Goal: Find specific page/section: Find specific page/section

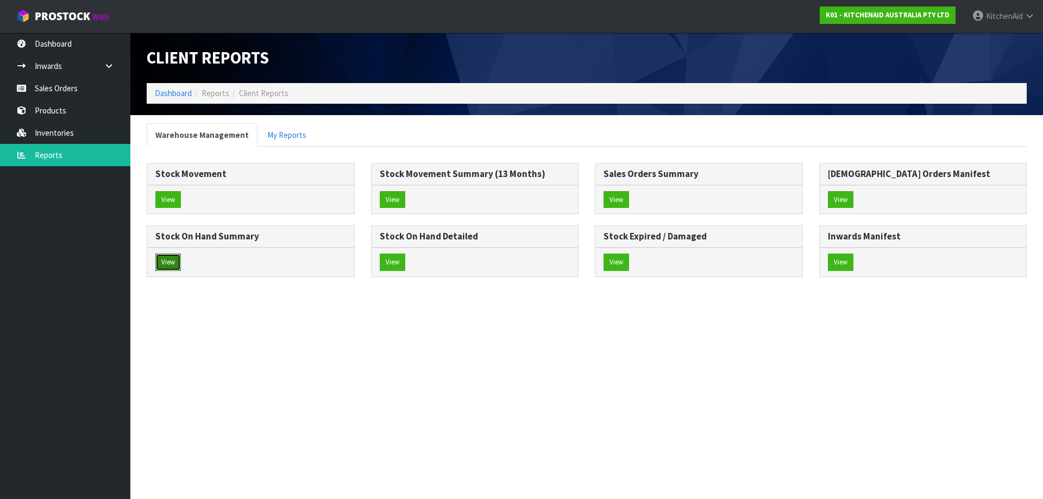
click at [158, 259] on button "View" at bounding box center [168, 262] width 26 height 17
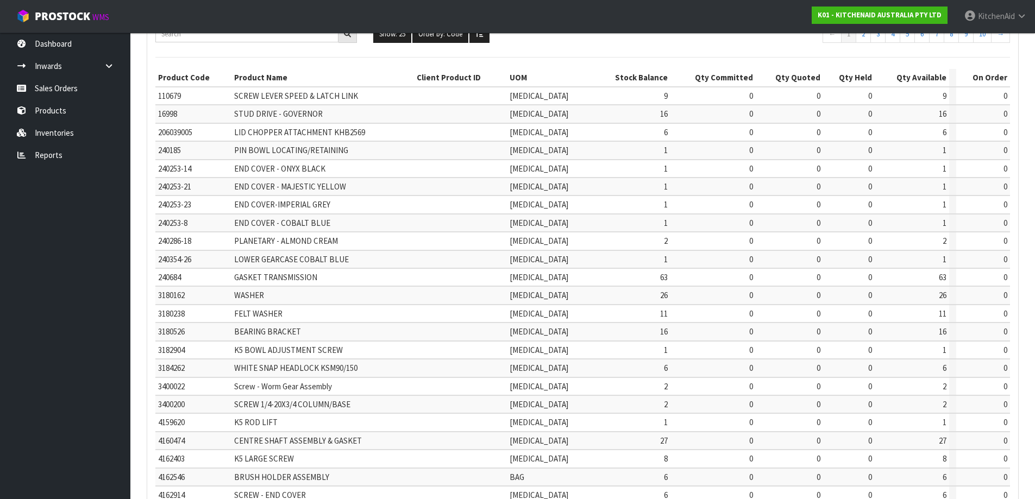
scroll to position [254, 0]
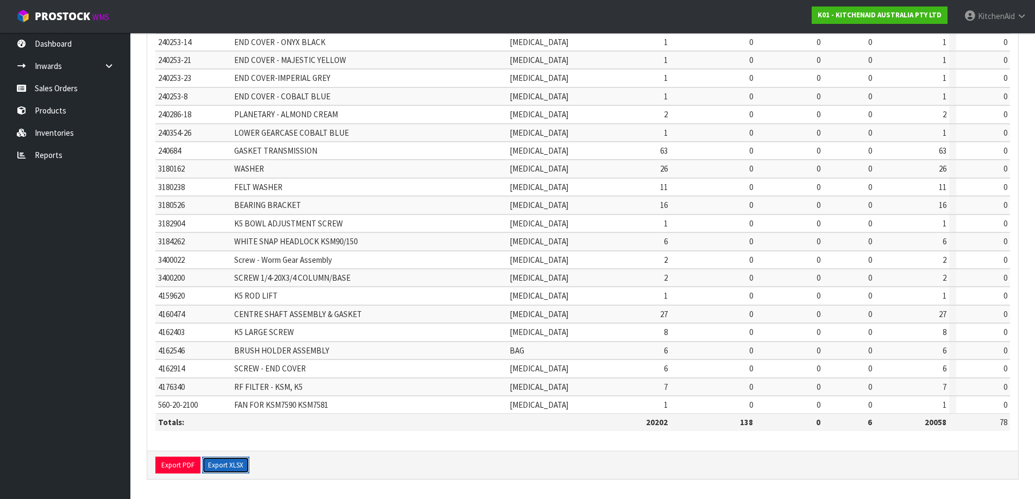
click at [233, 464] on button "Export XLSX" at bounding box center [225, 465] width 47 height 17
click at [71, 116] on link "Products" at bounding box center [65, 110] width 130 height 22
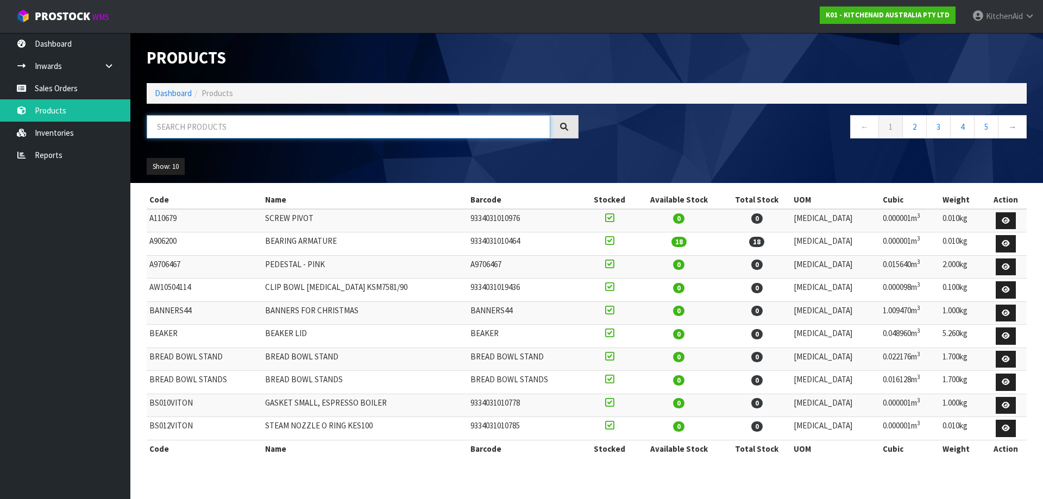
click at [356, 131] on input "text" at bounding box center [349, 126] width 404 height 23
paste input "5KSM180WSAEG"
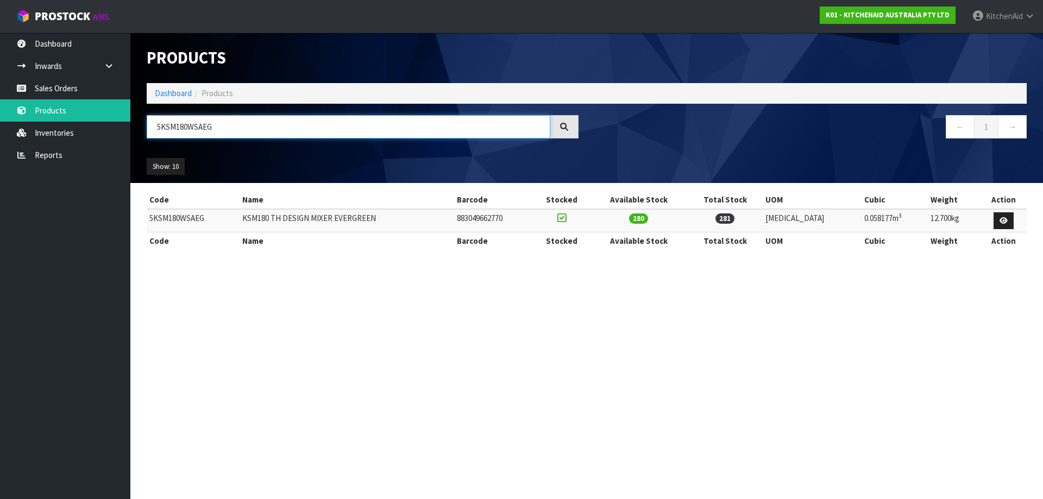
drag, startPoint x: 237, startPoint y: 119, endPoint x: 149, endPoint y: 116, distance: 88.1
click at [146, 114] on div "Products Import Products Drop file here to import csv template Dashboard Produc…" at bounding box center [587, 108] width 896 height 150
paste input "EK1701AJP"
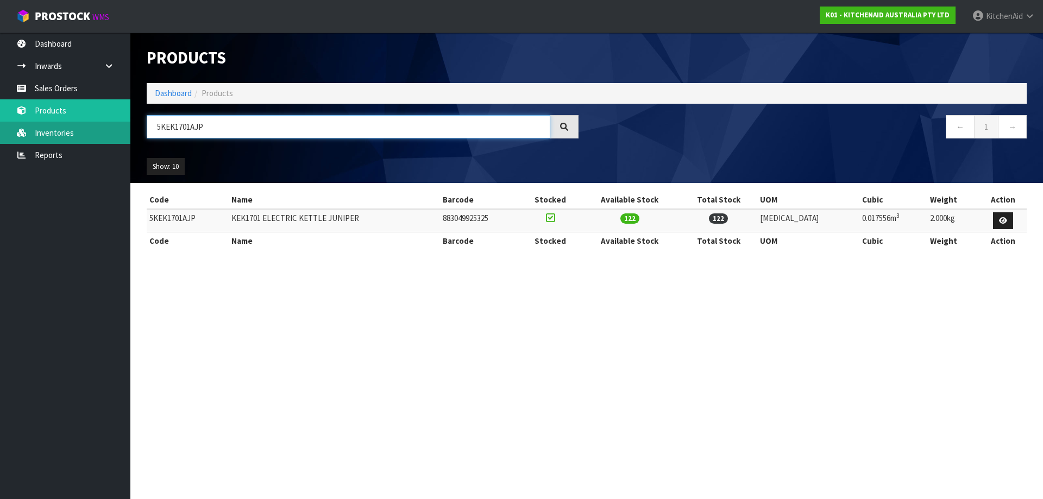
drag, startPoint x: 210, startPoint y: 129, endPoint x: 118, endPoint y: 128, distance: 91.3
click at [119, 128] on body "Toggle navigation ProStock WMS K01 - KITCHENAID AUSTRALIA PTY LTD [GEOGRAPHIC_D…" at bounding box center [521, 249] width 1043 height 499
paste input "MT4109"
drag, startPoint x: 263, startPoint y: 120, endPoint x: 139, endPoint y: 118, distance: 123.9
click at [142, 118] on div "5KMT4109AJP" at bounding box center [363, 131] width 448 height 32
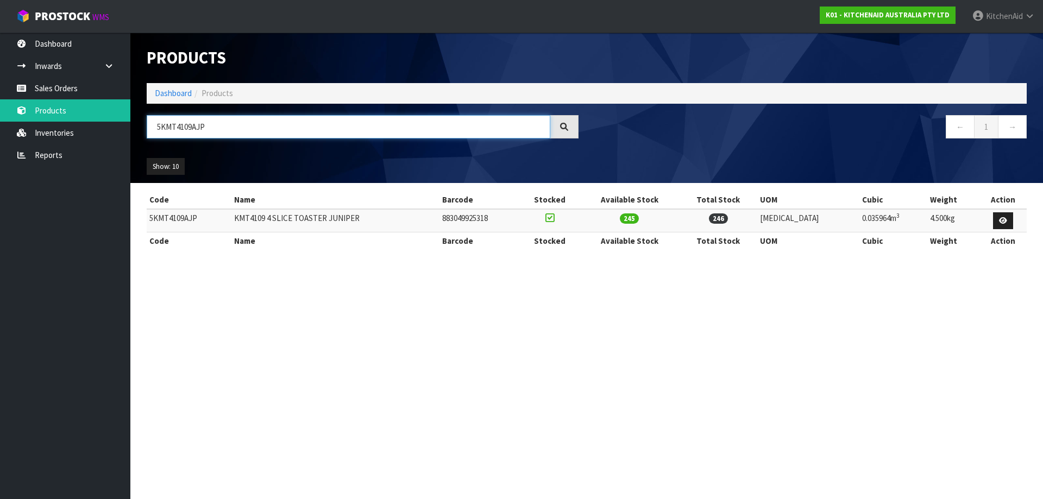
paste input "HBRV00ABM"
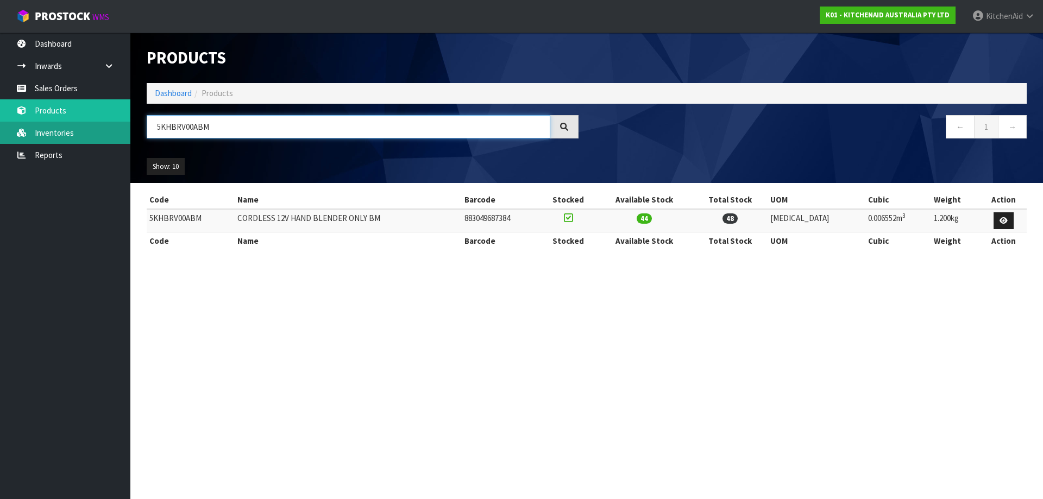
drag, startPoint x: 272, startPoint y: 127, endPoint x: 125, endPoint y: 128, distance: 146.7
click at [125, 128] on body "Toggle navigation ProStock WMS K01 - KITCHENAID AUSTRALIA PTY LTD [GEOGRAPHIC_D…" at bounding box center [521, 249] width 1043 height 499
paste input "MR7"
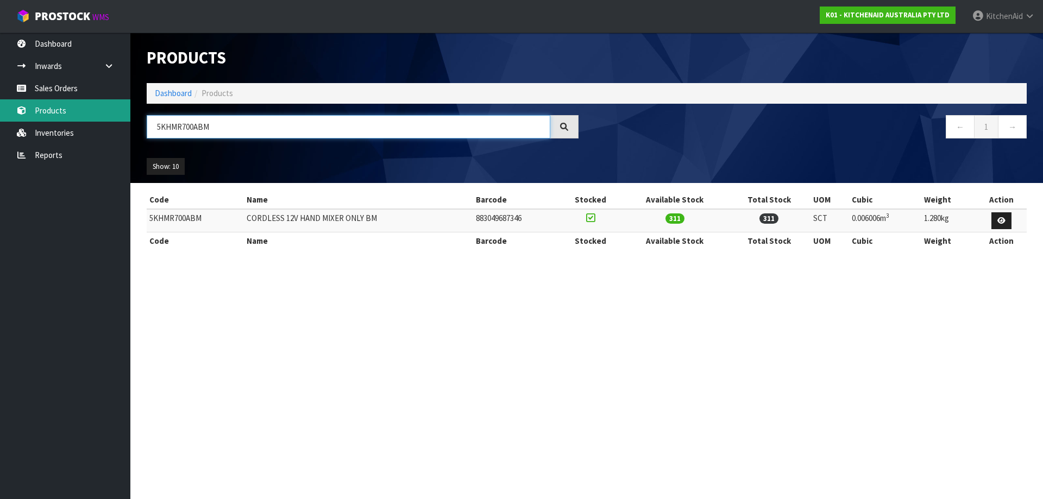
drag, startPoint x: 209, startPoint y: 121, endPoint x: 122, endPoint y: 121, distance: 87.5
click at [125, 121] on body "Toggle navigation ProStock WMS K01 - KITCHENAID AUSTRALIA PTY LTD [GEOGRAPHIC_D…" at bounding box center [521, 249] width 1043 height 499
paste input "FCR5"
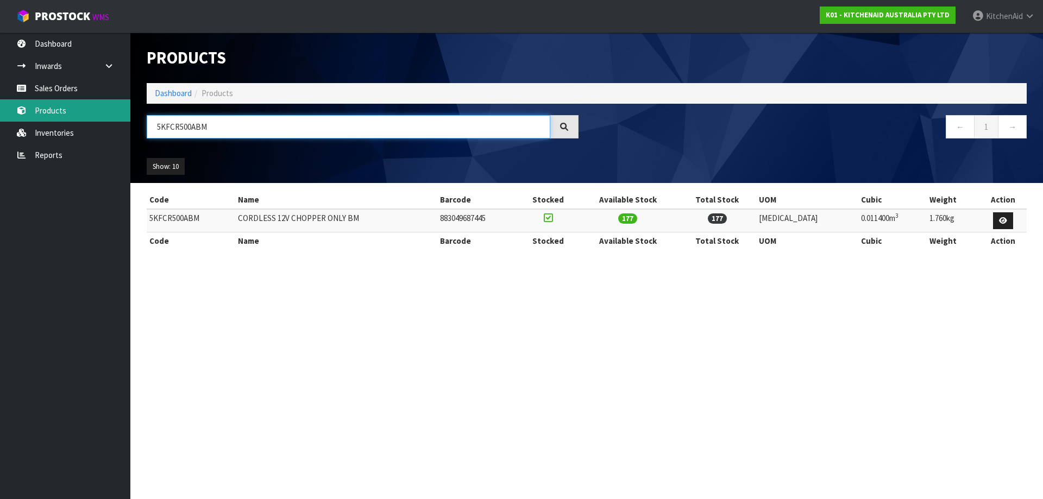
drag, startPoint x: 266, startPoint y: 129, endPoint x: 127, endPoint y: 120, distance: 138.8
click at [127, 120] on body "Toggle navigation ProStock WMS K01 - KITCHENAID AUSTRALIA PTY LTD [GEOGRAPHIC_D…" at bounding box center [521, 249] width 1043 height 499
paste input "RB12A"
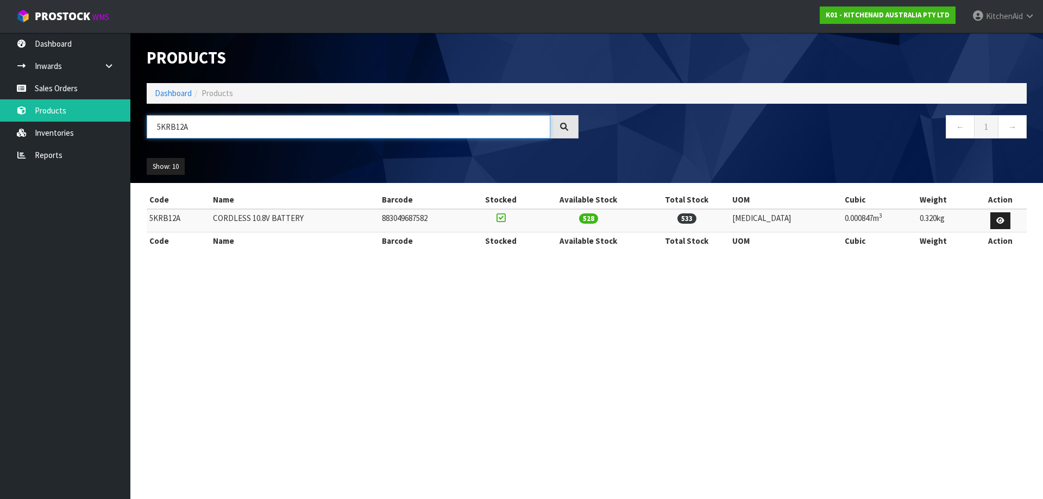
type input "5KRB12A"
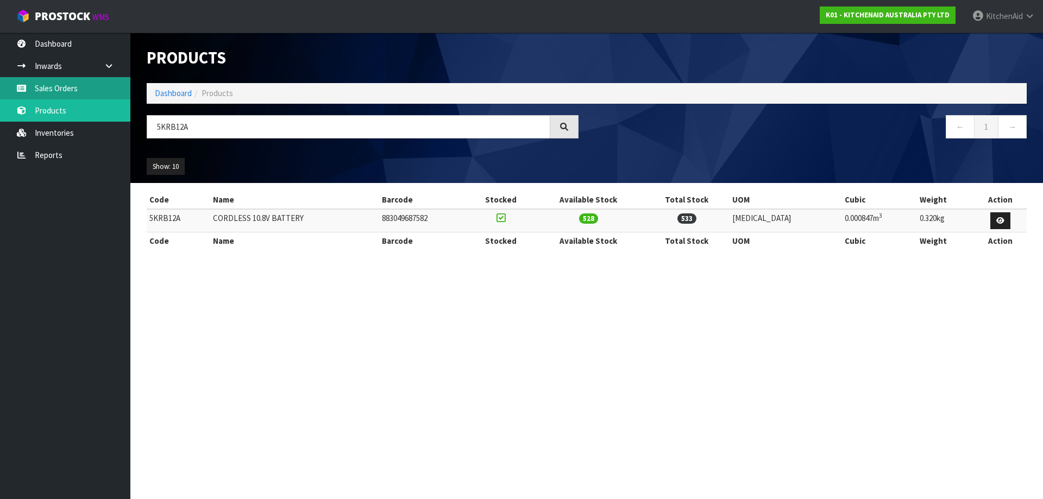
click at [73, 91] on link "Sales Orders" at bounding box center [65, 88] width 130 height 22
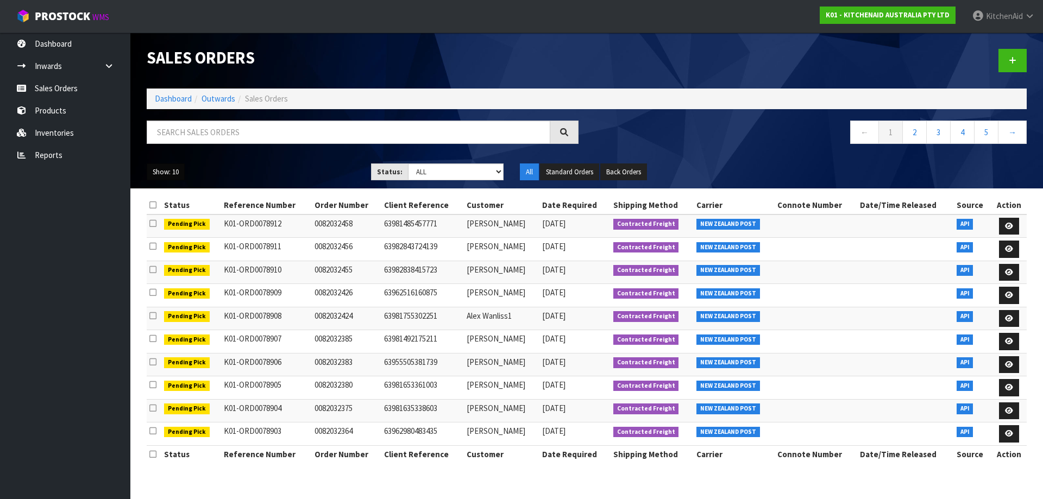
click at [181, 169] on button "Show: 10" at bounding box center [166, 172] width 38 height 17
click at [168, 225] on link "25" at bounding box center [190, 222] width 86 height 15
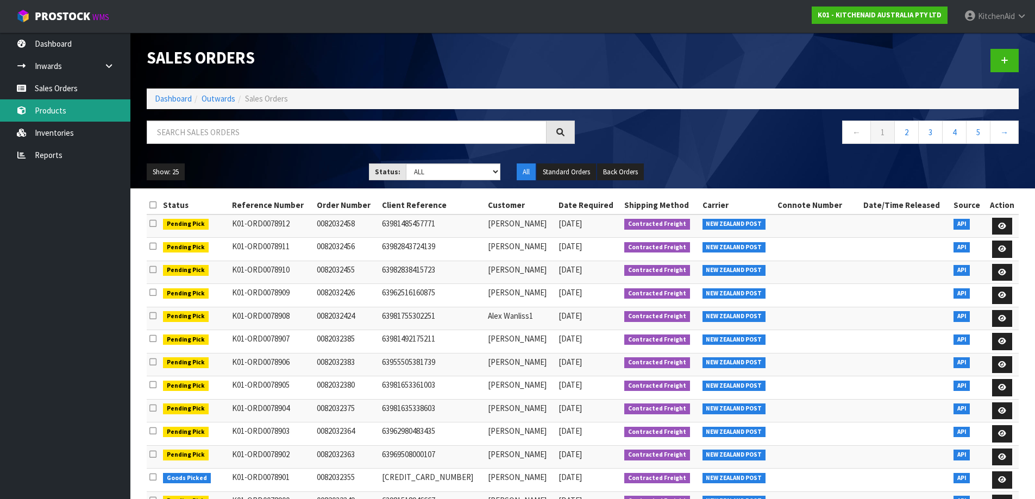
click at [67, 114] on link "Products" at bounding box center [65, 110] width 130 height 22
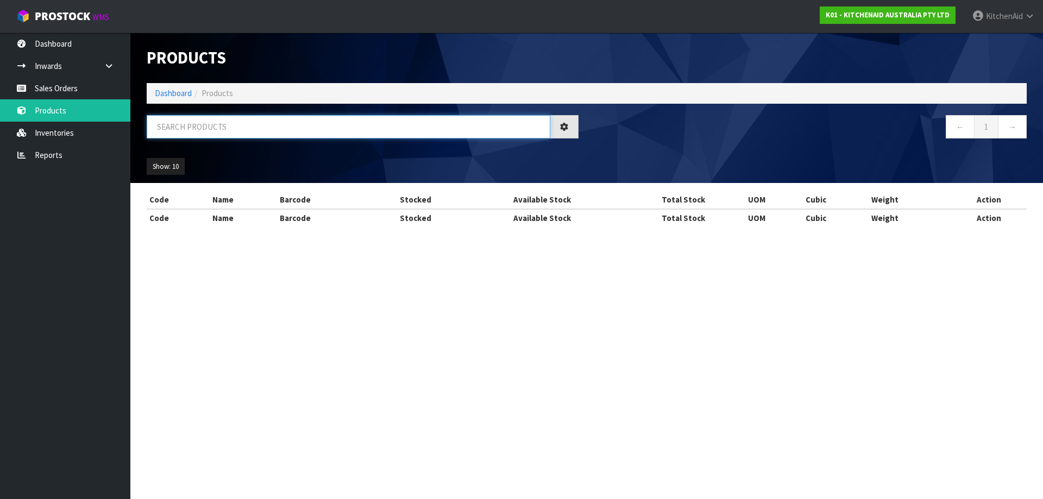
click at [395, 130] on input "text" at bounding box center [349, 126] width 404 height 23
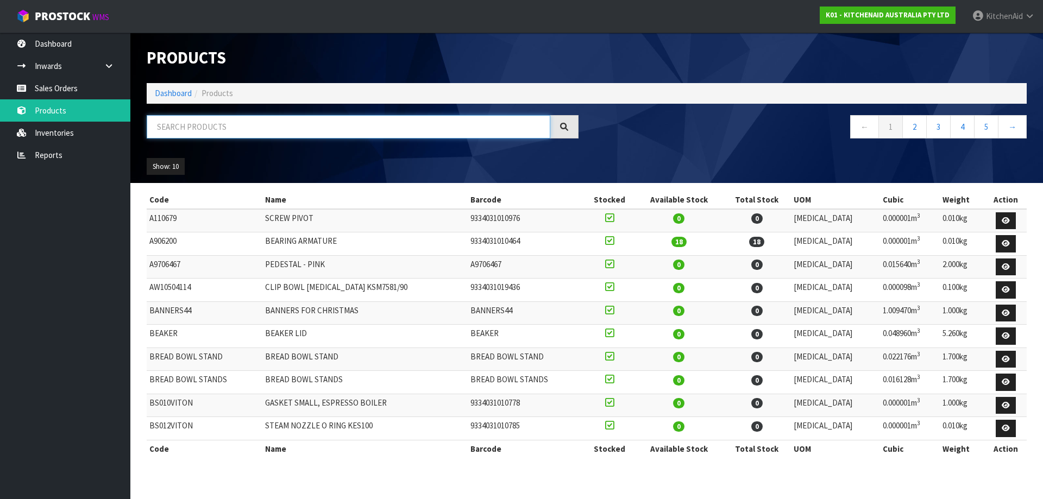
paste input "5KMT2109ABM"
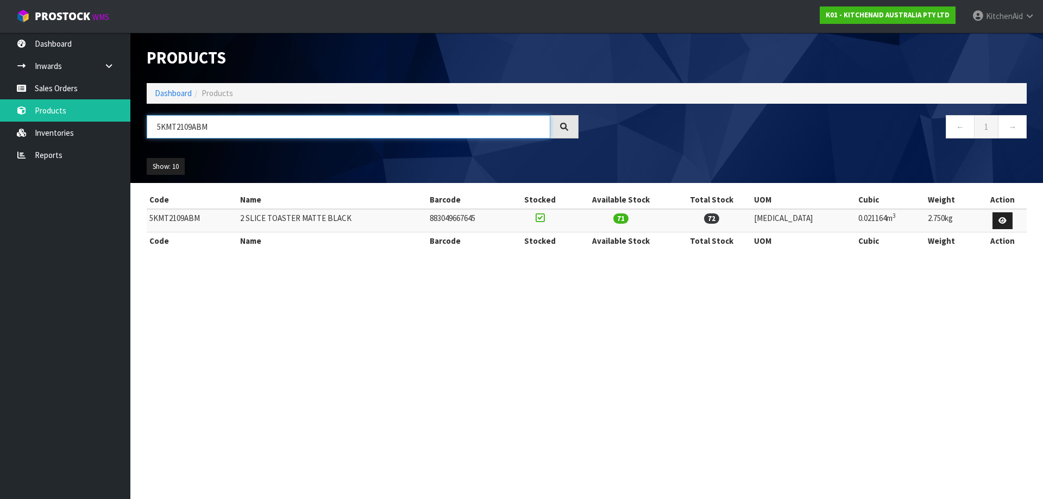
type input "5KMT2109ABM"
drag, startPoint x: 201, startPoint y: 125, endPoint x: 138, endPoint y: 123, distance: 63.1
click at [138, 123] on header "Products Import Products Drop file here to import csv template Dashboard Produc…" at bounding box center [586, 108] width 913 height 150
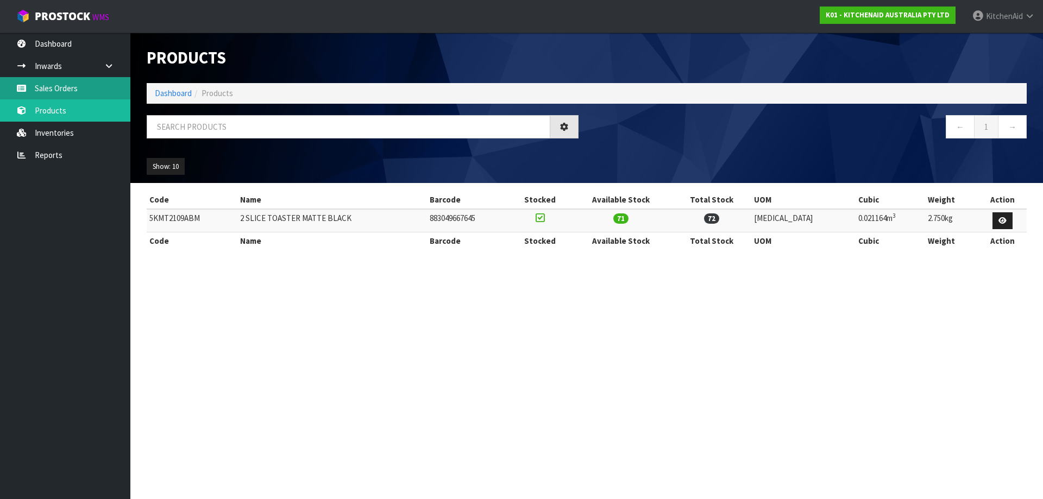
click at [65, 88] on link "Sales Orders" at bounding box center [65, 88] width 130 height 22
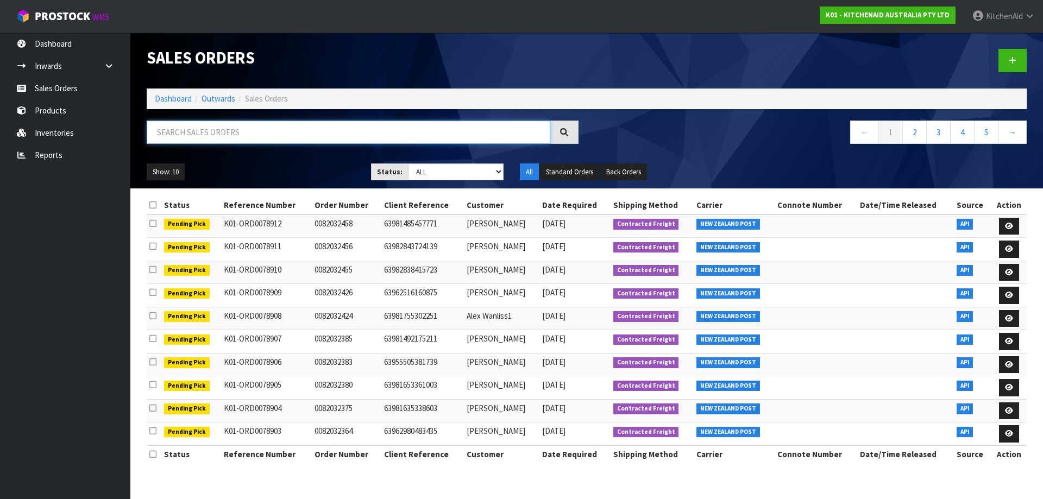
click at [206, 137] on input "text" at bounding box center [349, 132] width 404 height 23
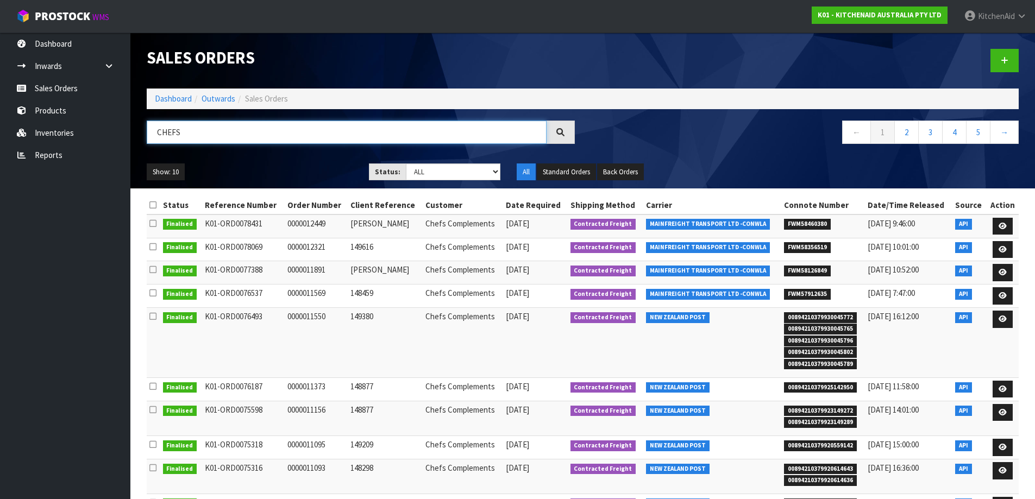
drag, startPoint x: 184, startPoint y: 136, endPoint x: 133, endPoint y: 135, distance: 51.1
click at [134, 135] on header "Sales Orders Dashboard Outwards Sales Orders CHEFS ← 1 2 3 4 5 → Show: 10 5 10 …" at bounding box center [582, 111] width 905 height 156
type input "5KSM195PSAMI"
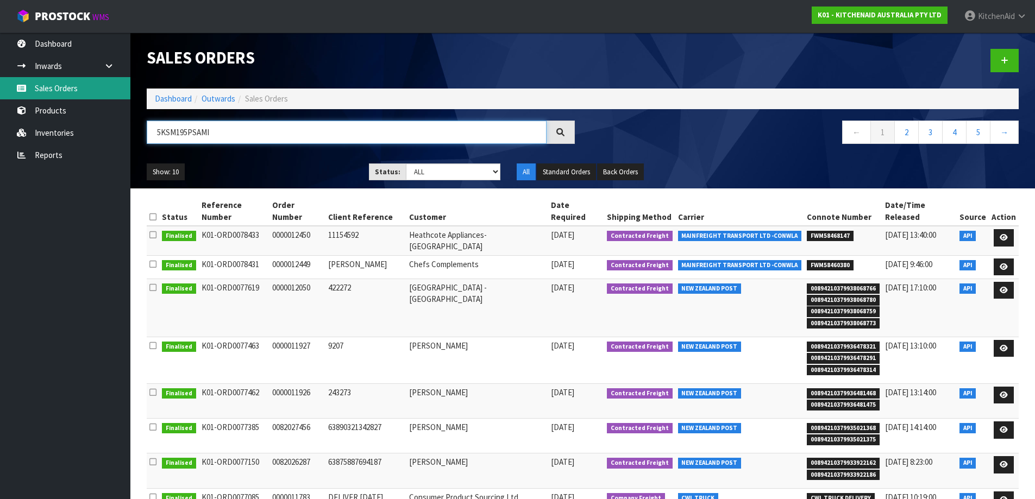
drag, startPoint x: 220, startPoint y: 134, endPoint x: 123, endPoint y: 98, distance: 103.6
click at [120, 104] on body "Toggle navigation ProStock WMS K01 - KITCHENAID AUSTRALIA PTY LTD [GEOGRAPHIC_D…" at bounding box center [517, 249] width 1035 height 499
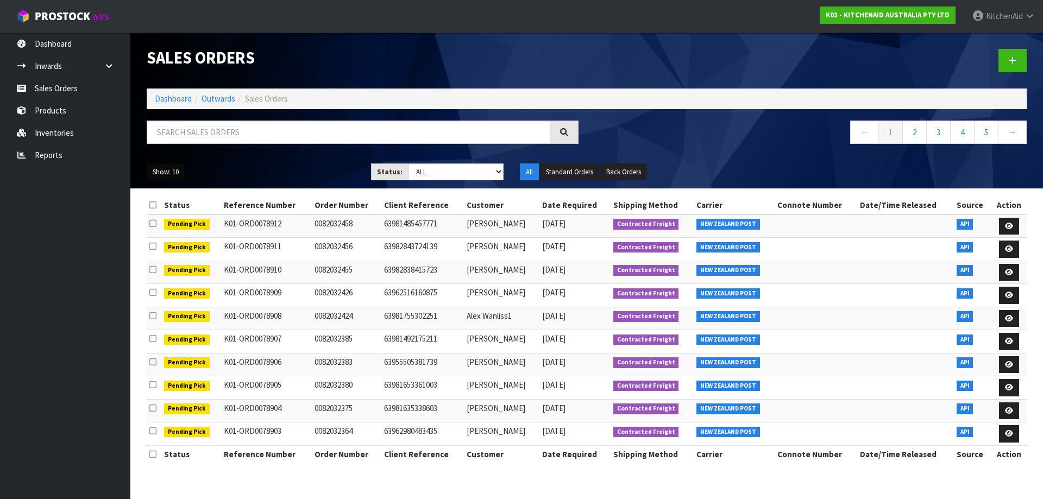
click at [172, 177] on button "Show: 10" at bounding box center [166, 172] width 38 height 17
click at [178, 231] on link "50" at bounding box center [190, 236] width 86 height 15
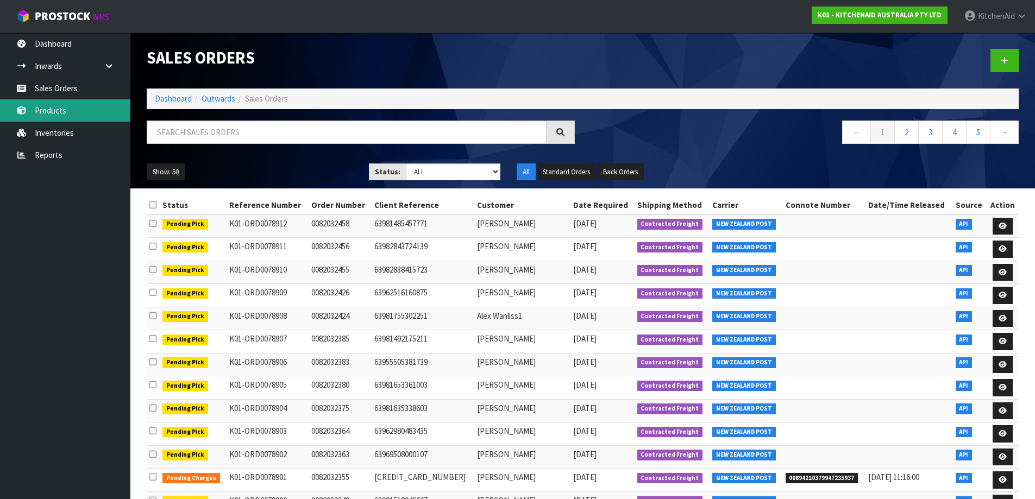
click at [73, 114] on link "Products" at bounding box center [65, 110] width 130 height 22
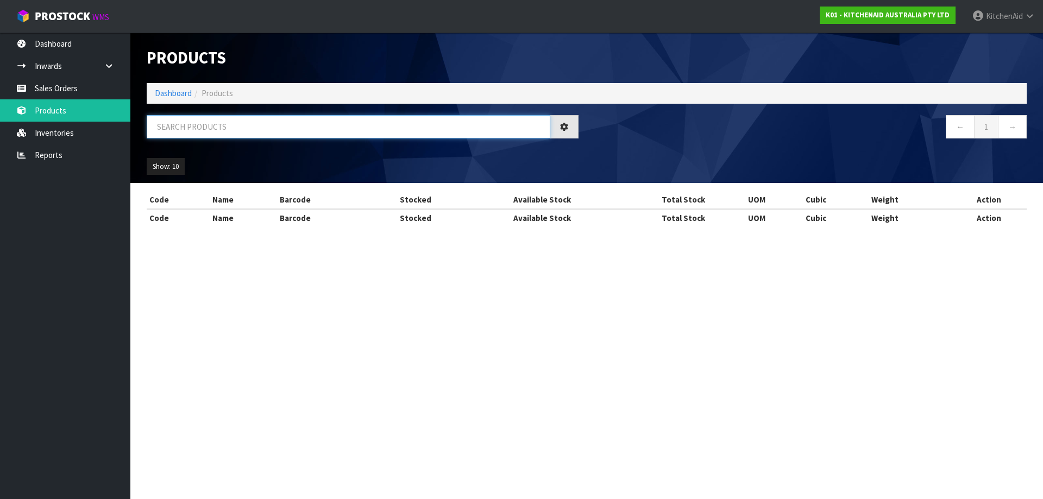
click at [204, 127] on input "text" at bounding box center [349, 126] width 404 height 23
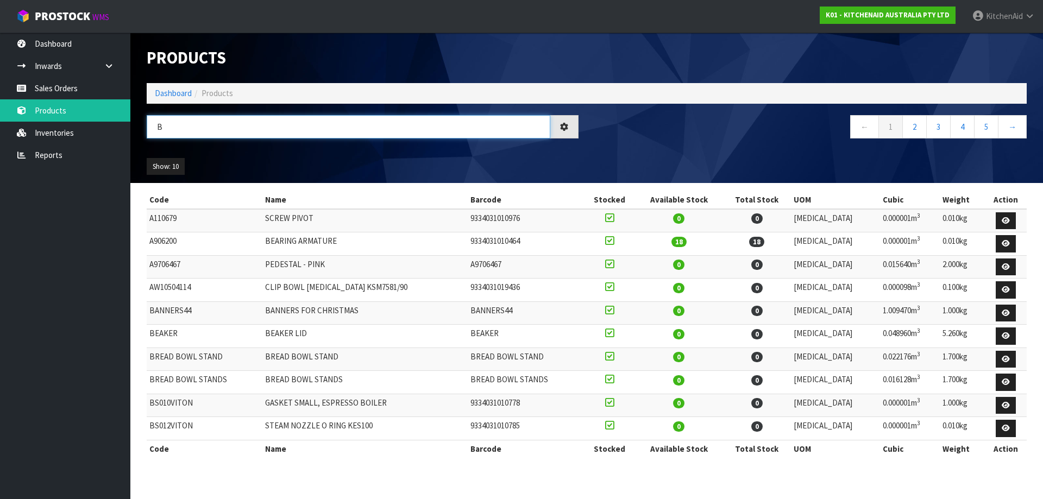
type input "B"
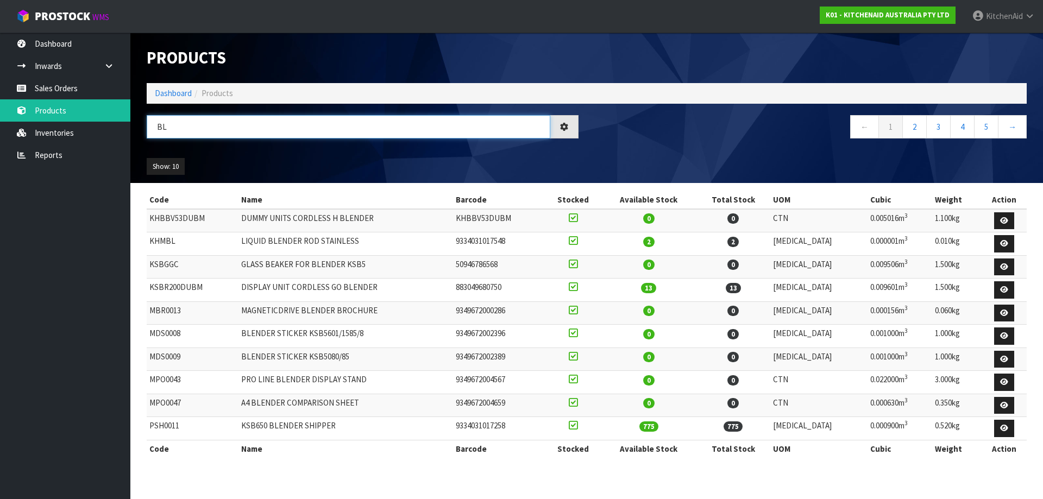
type input "B"
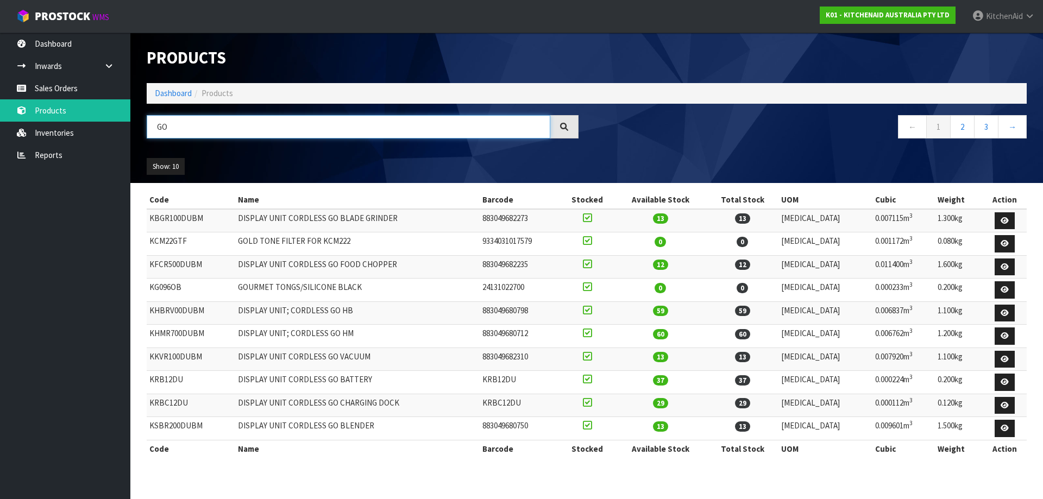
type input "GO"
